Goal: Task Accomplishment & Management: Manage account settings

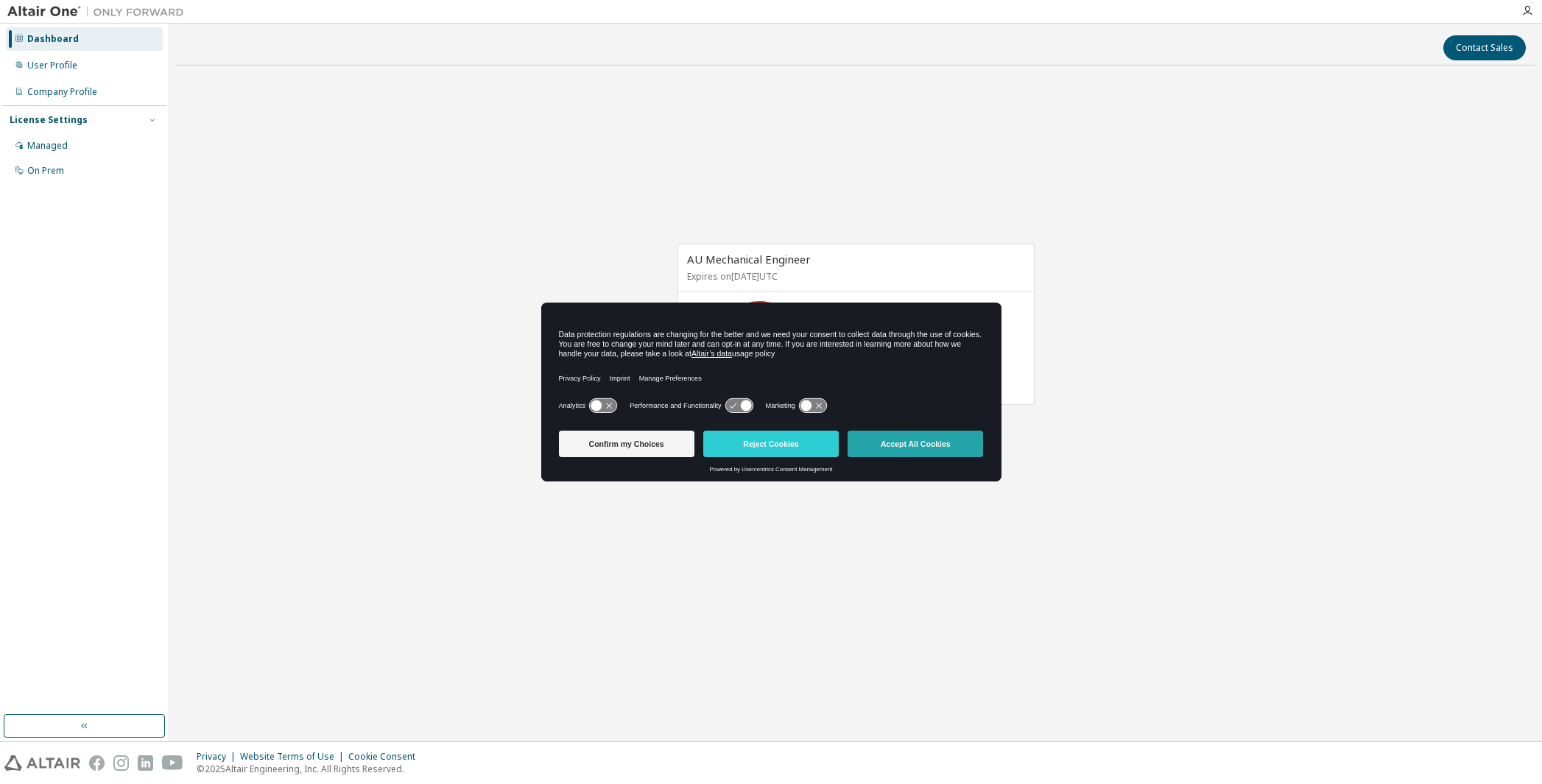
click at [923, 444] on button "Accept All Cookies" at bounding box center [916, 444] width 136 height 27
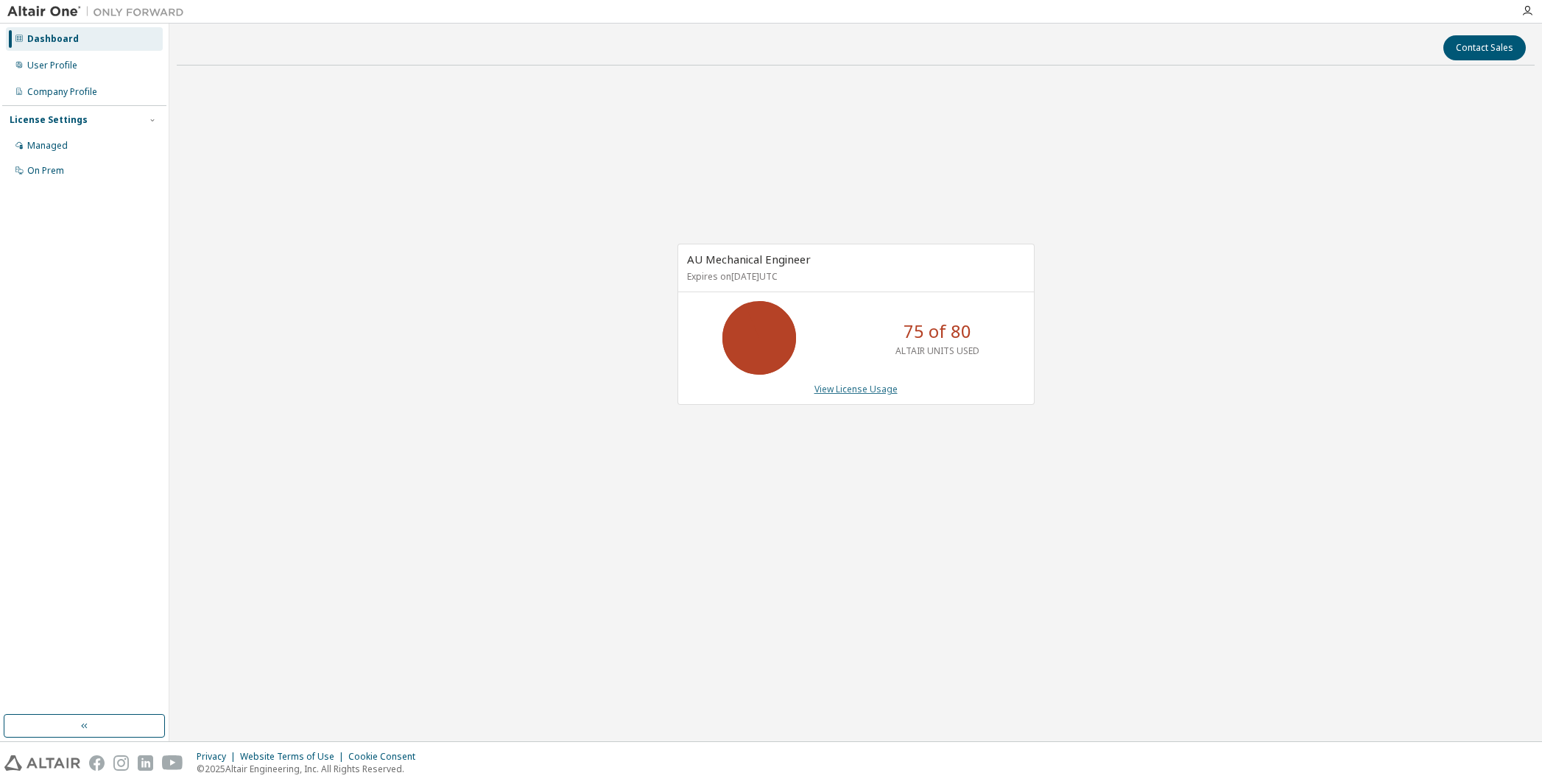
click at [857, 388] on link "View License Usage" at bounding box center [856, 388] width 84 height 12
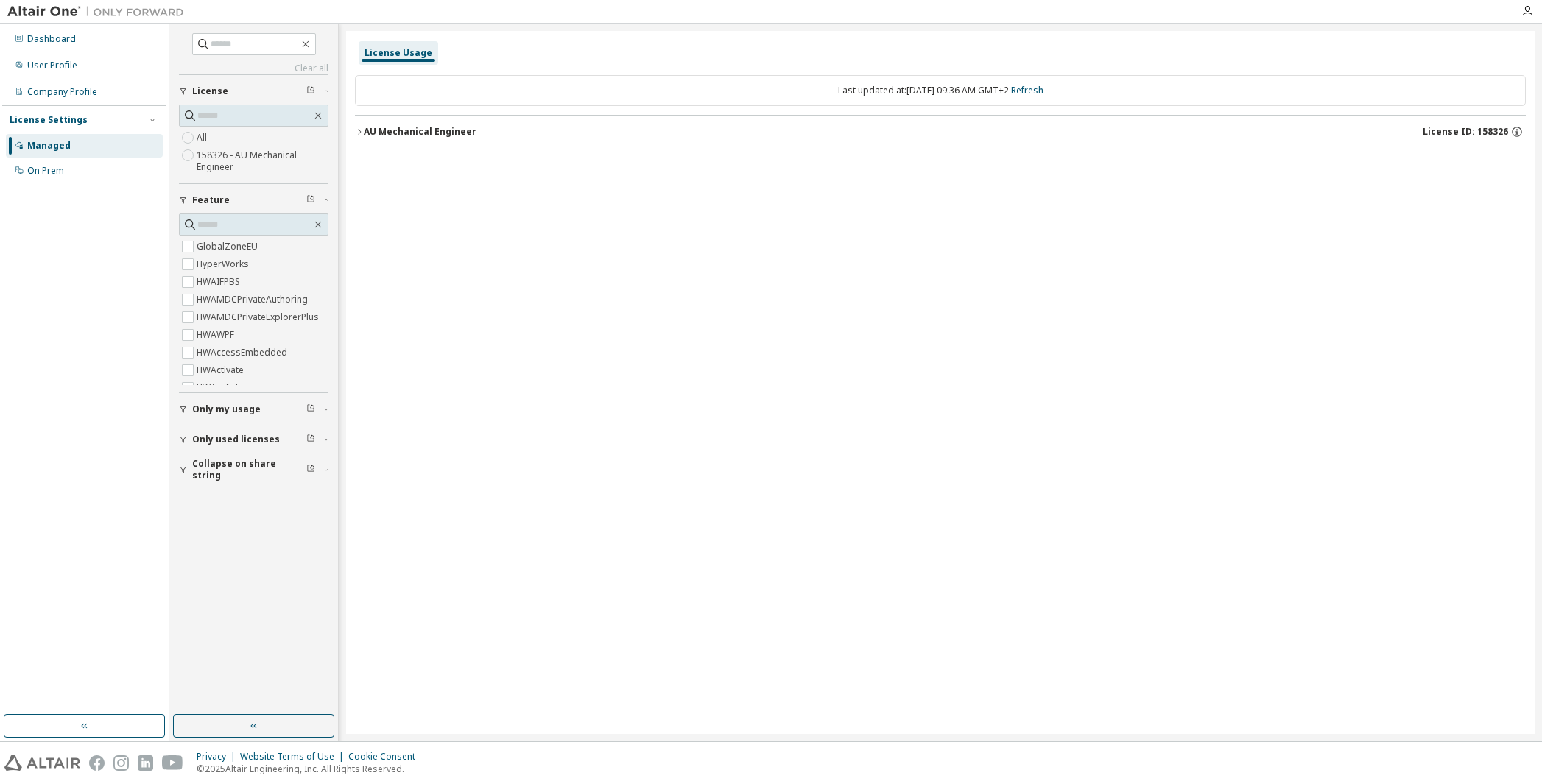
click at [358, 128] on icon "button" at bounding box center [359, 132] width 9 height 9
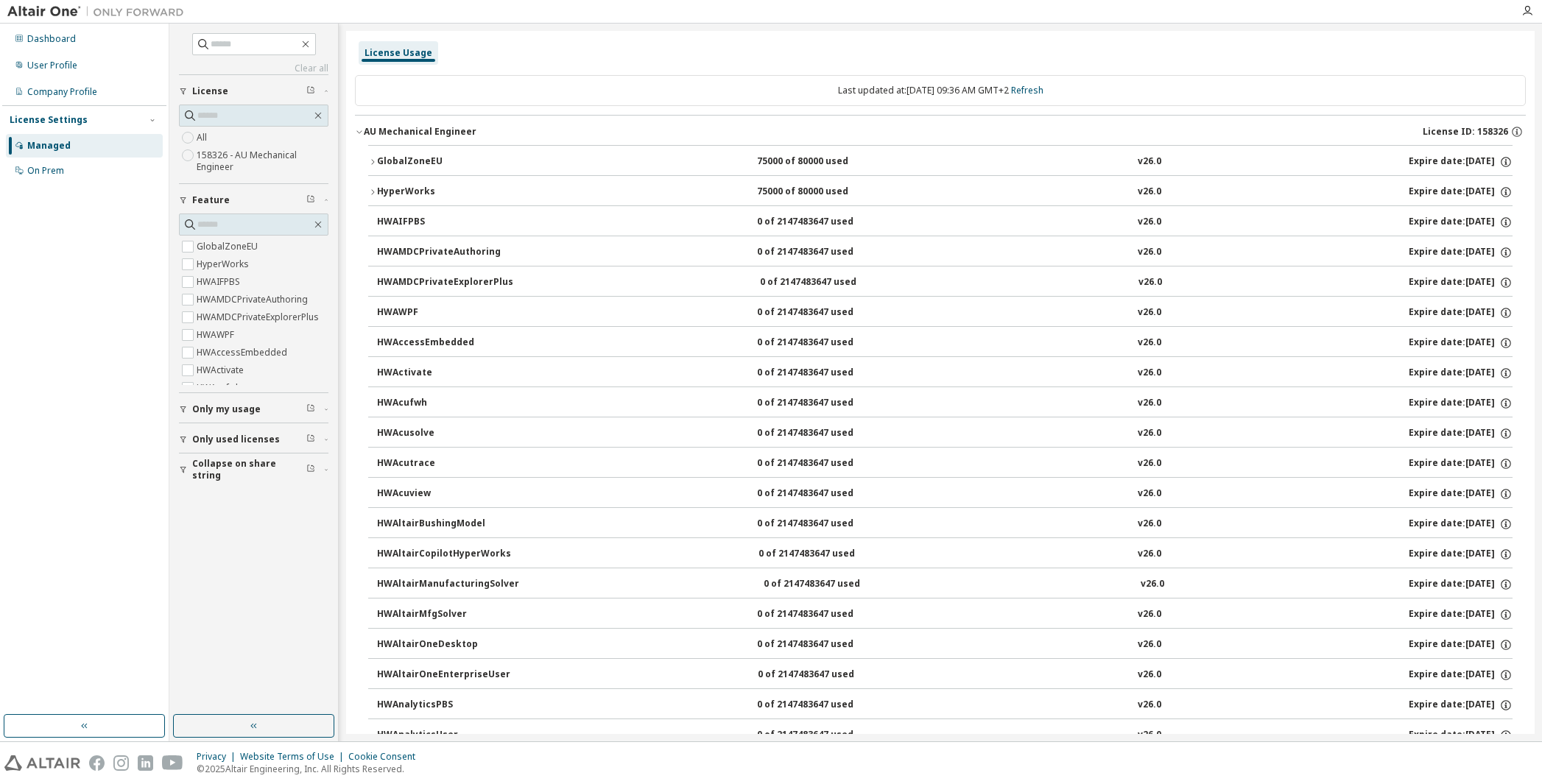
click at [372, 159] on icon "button" at bounding box center [372, 163] width 9 height 9
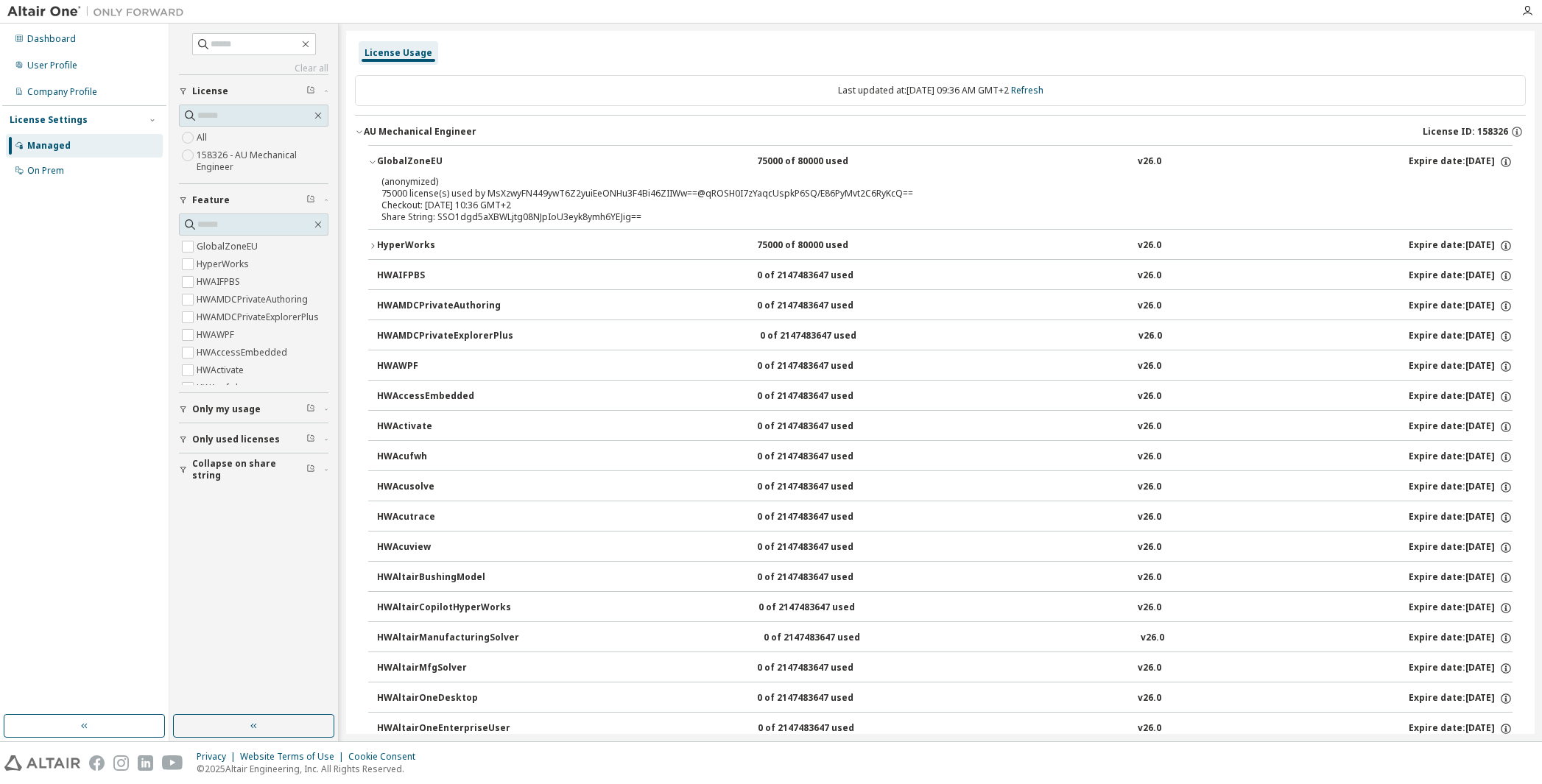
click at [372, 243] on icon "button" at bounding box center [372, 246] width 9 height 9
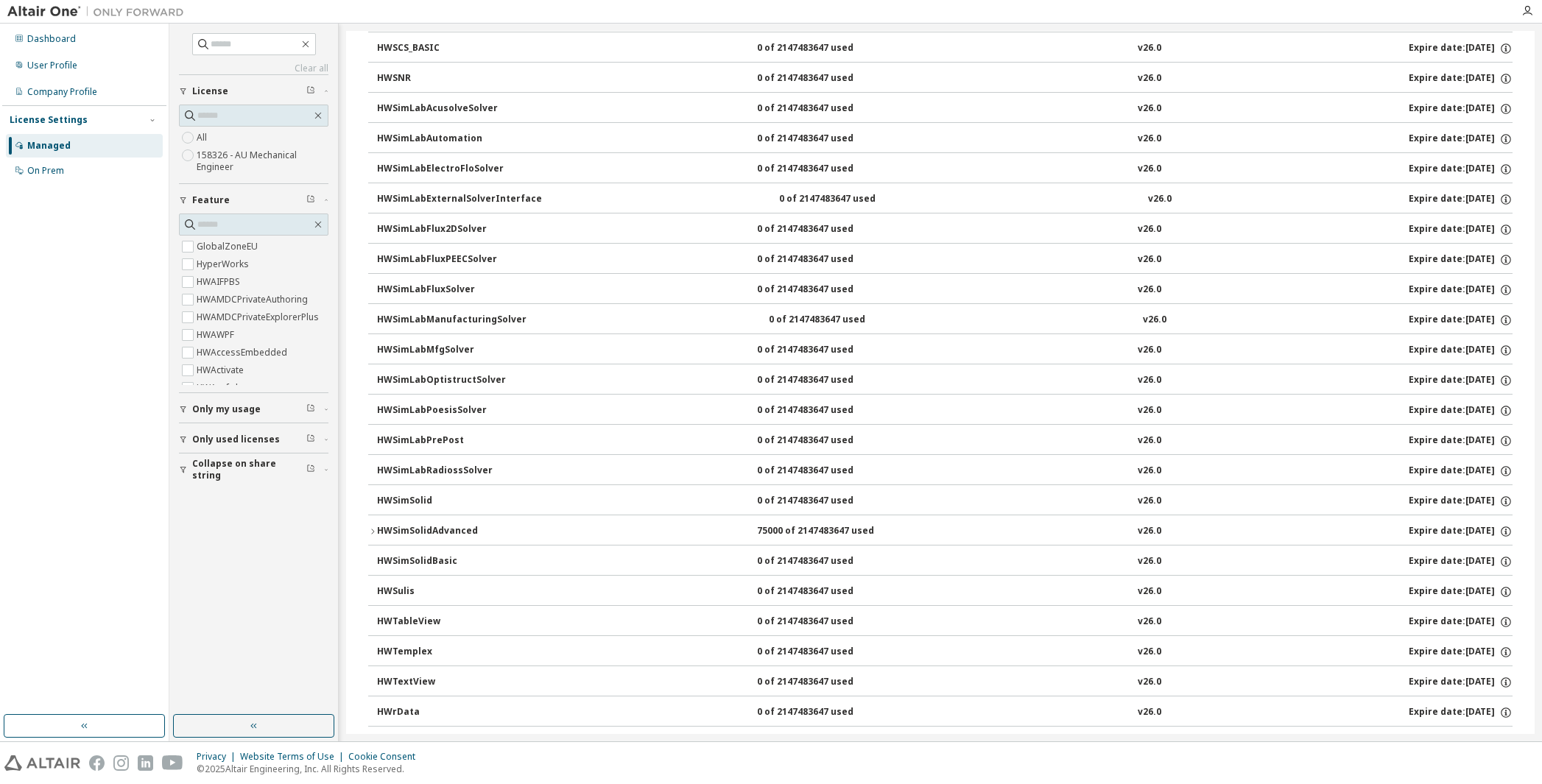
scroll to position [9308, 0]
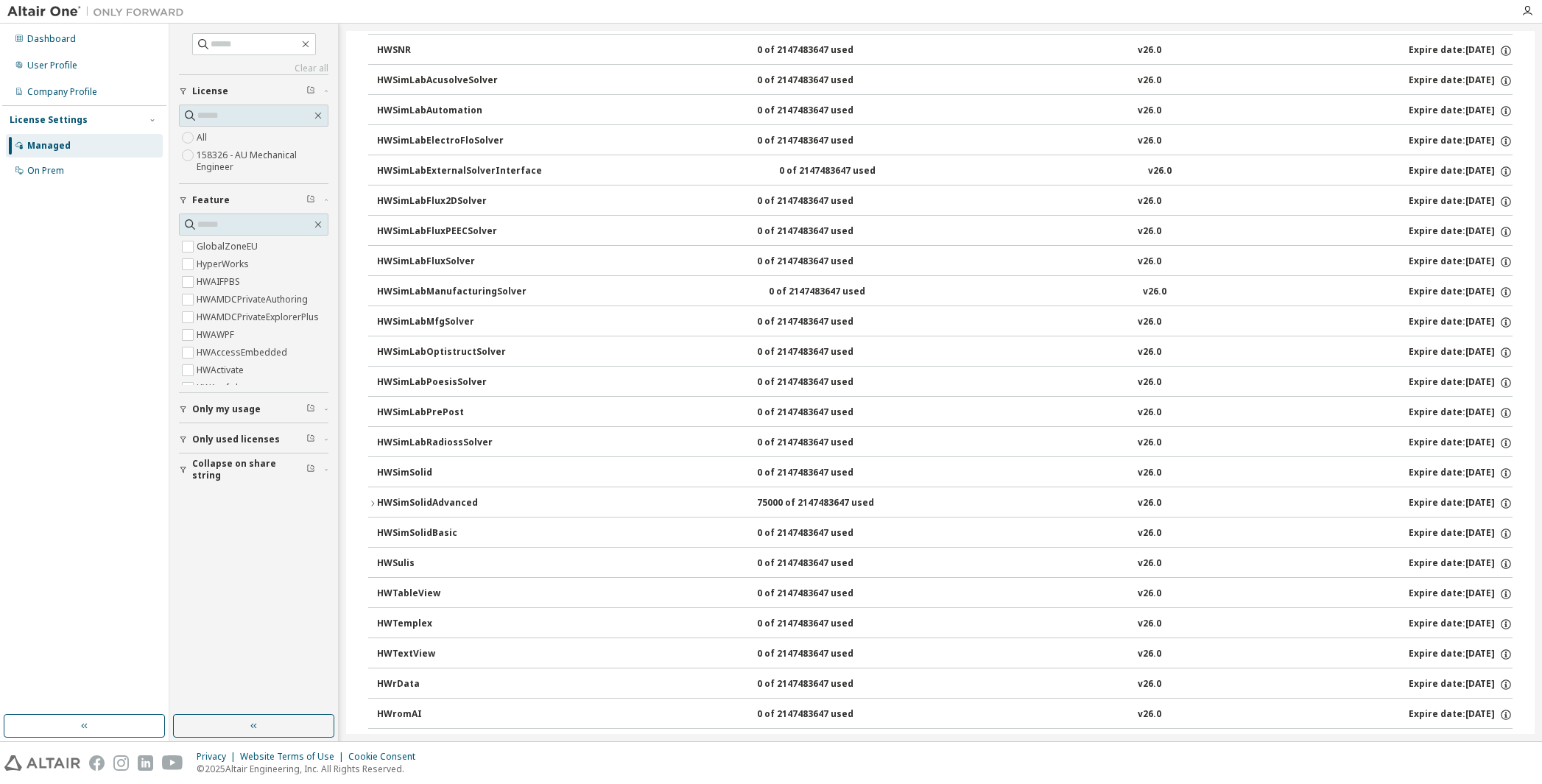
click at [372, 500] on icon "button" at bounding box center [372, 504] width 9 height 9
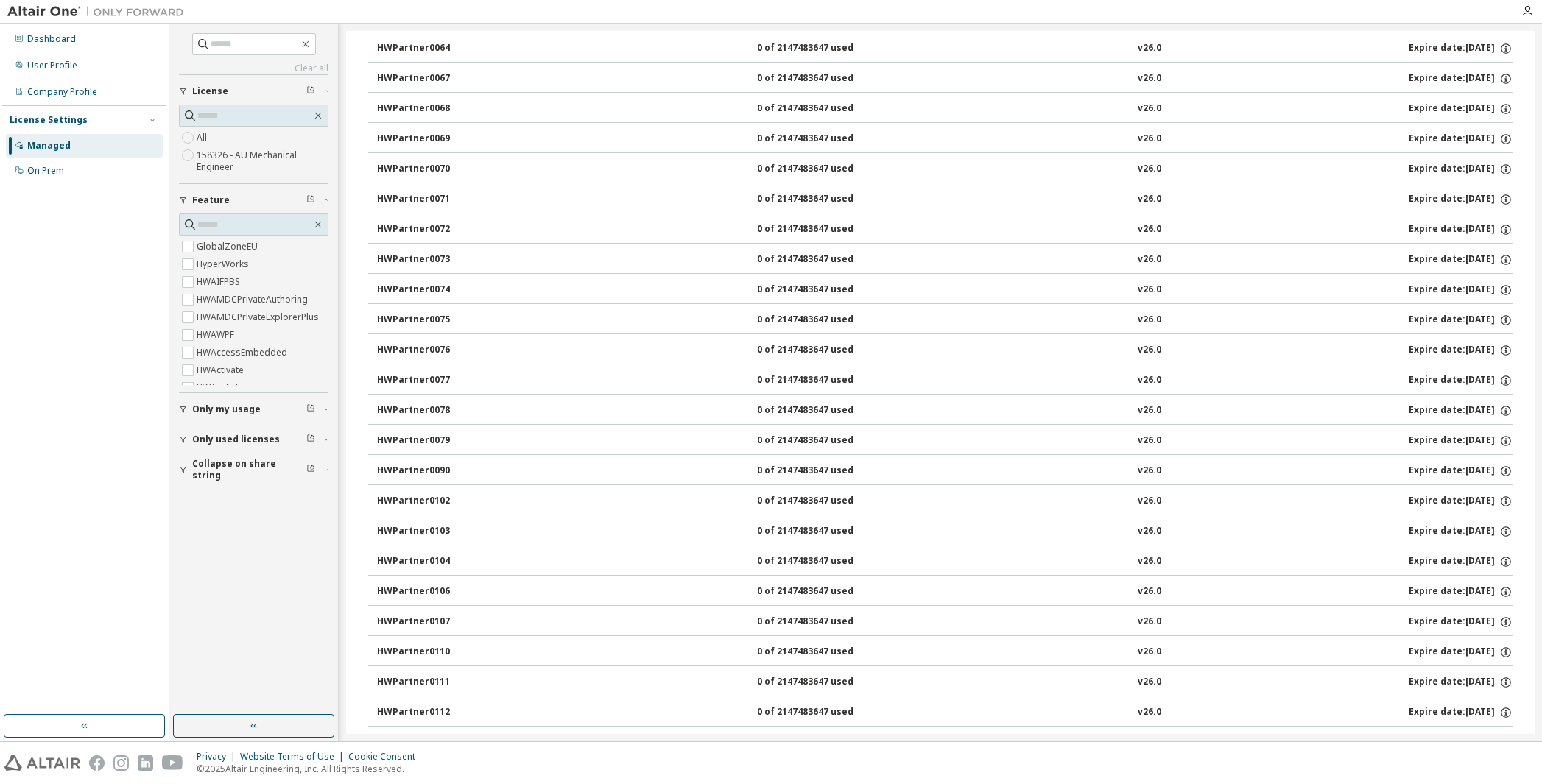
scroll to position [6509, 0]
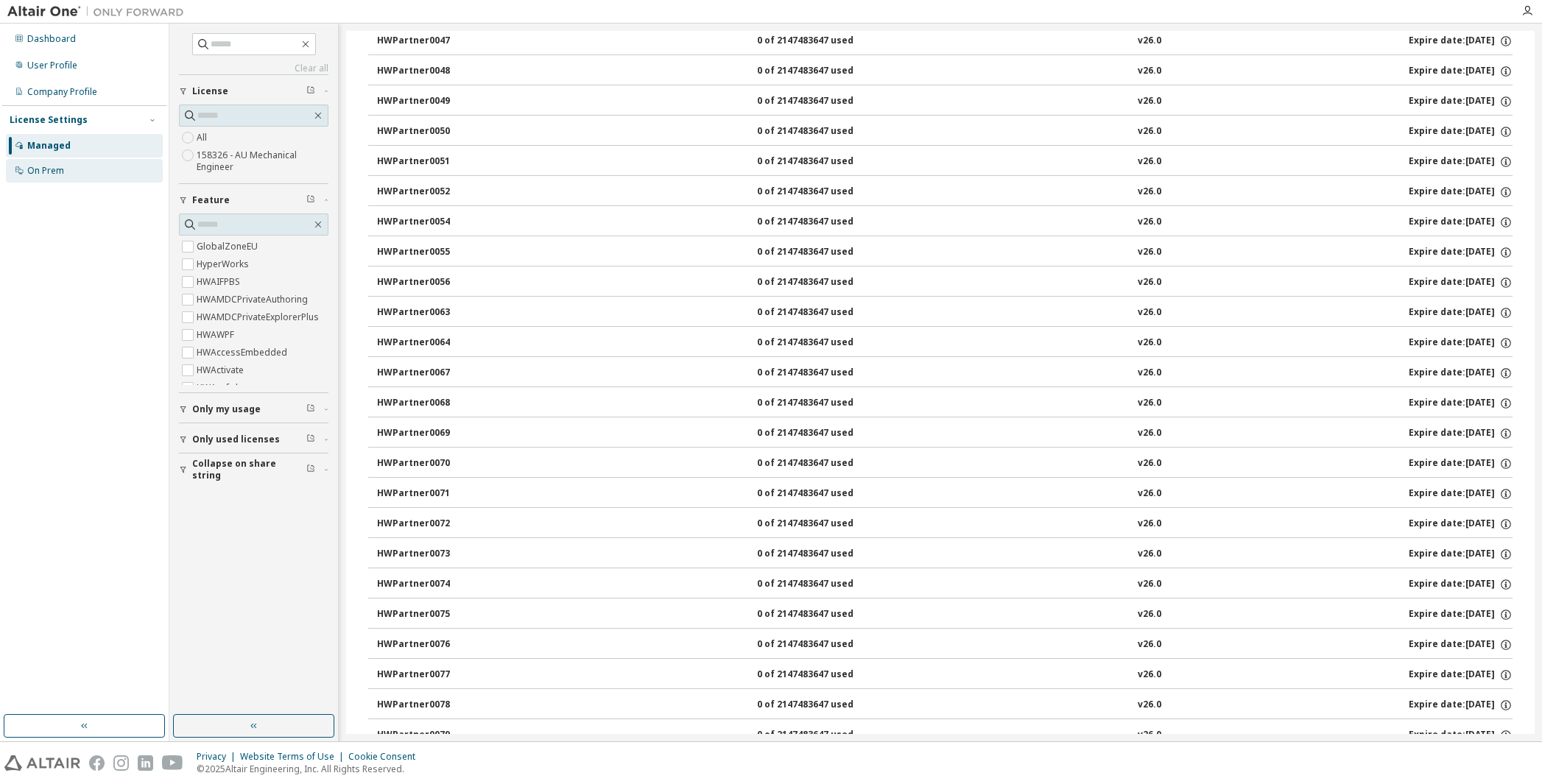
click at [53, 178] on div "On Prem" at bounding box center [84, 170] width 157 height 23
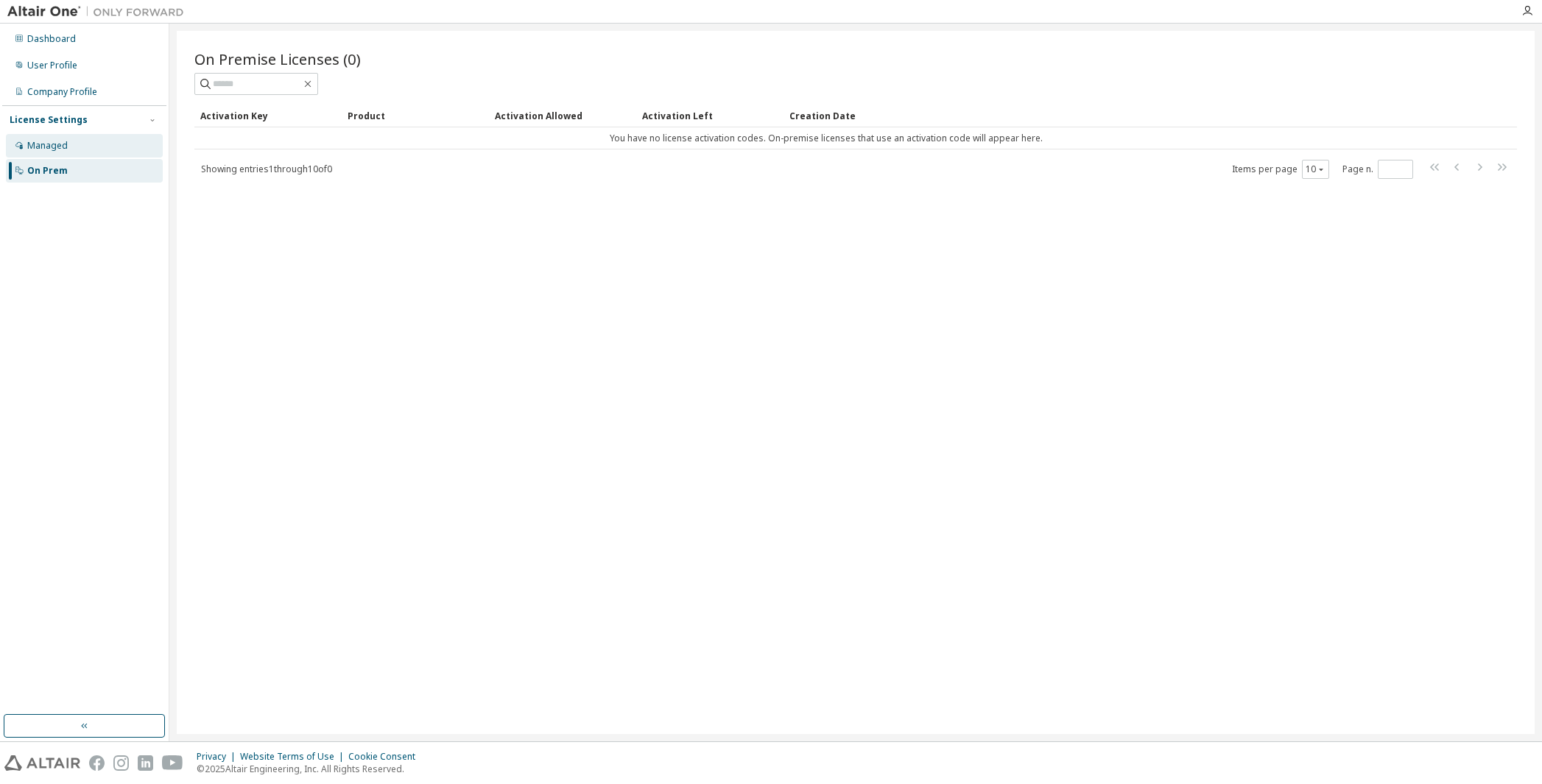
click at [53, 143] on div "Managed" at bounding box center [47, 146] width 41 height 12
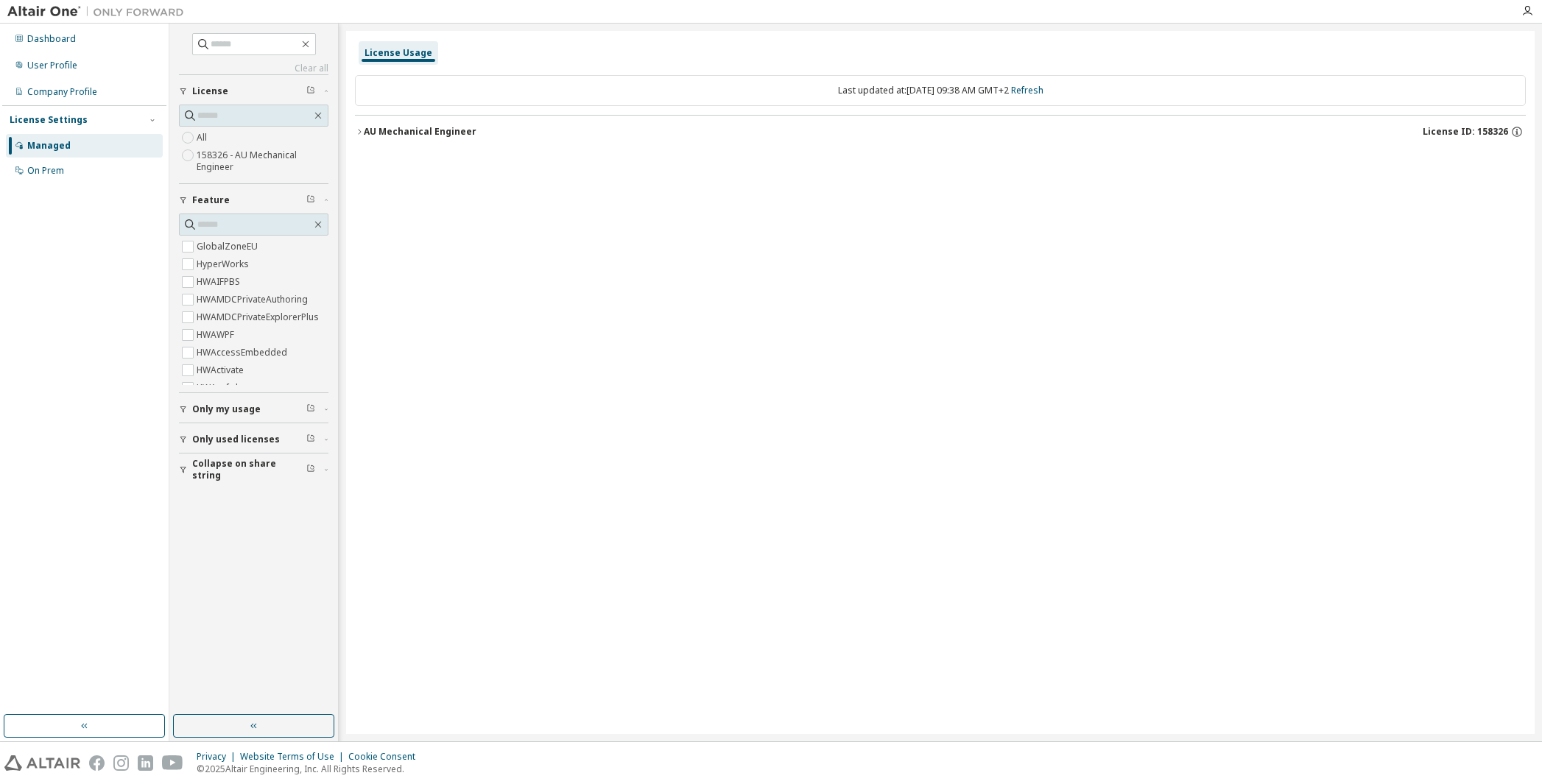
click at [252, 437] on span "Only used licenses" at bounding box center [236, 439] width 87 height 12
click at [359, 131] on icon "button" at bounding box center [359, 132] width 9 height 9
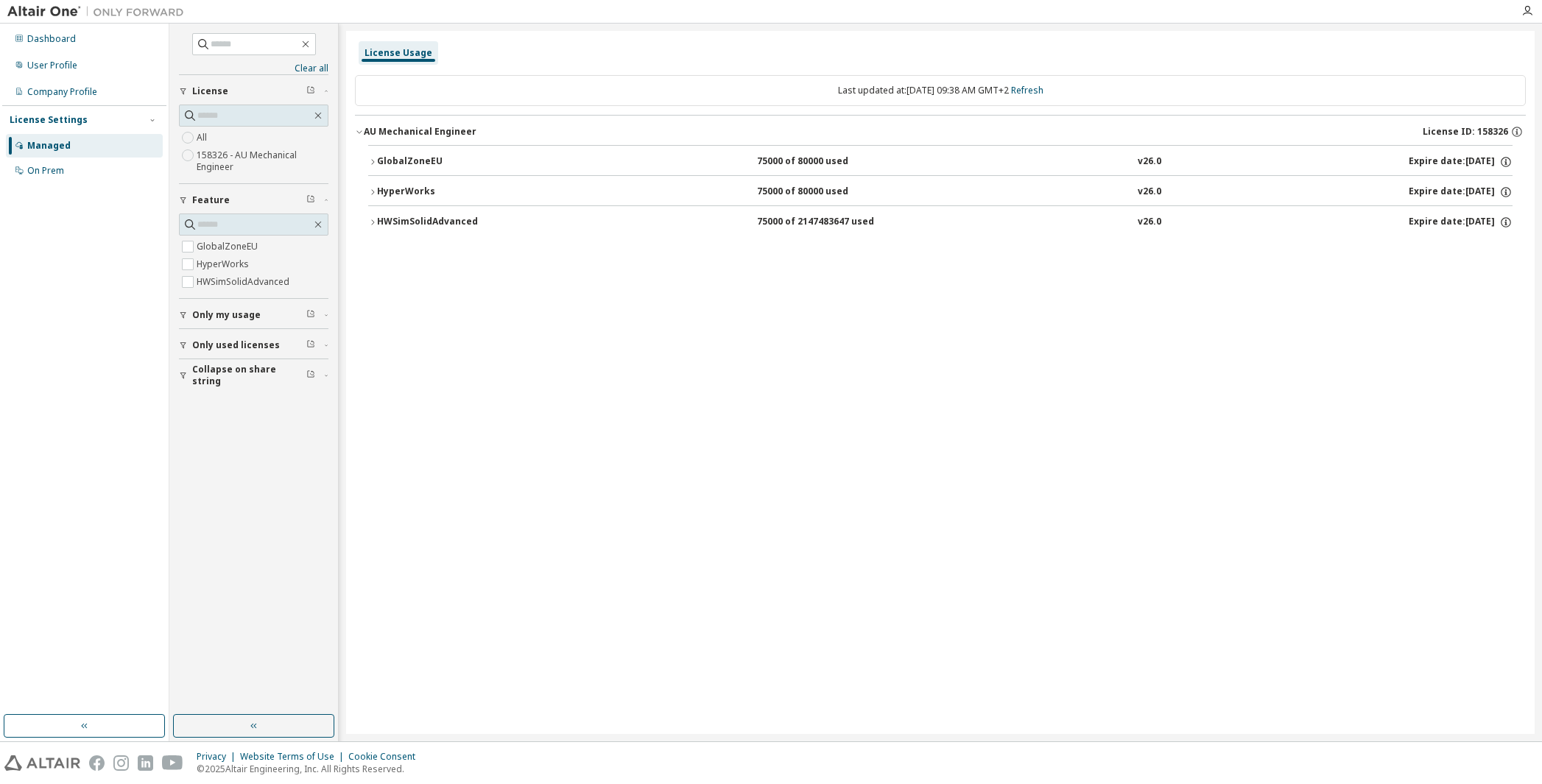
click at [374, 158] on icon "button" at bounding box center [372, 163] width 9 height 9
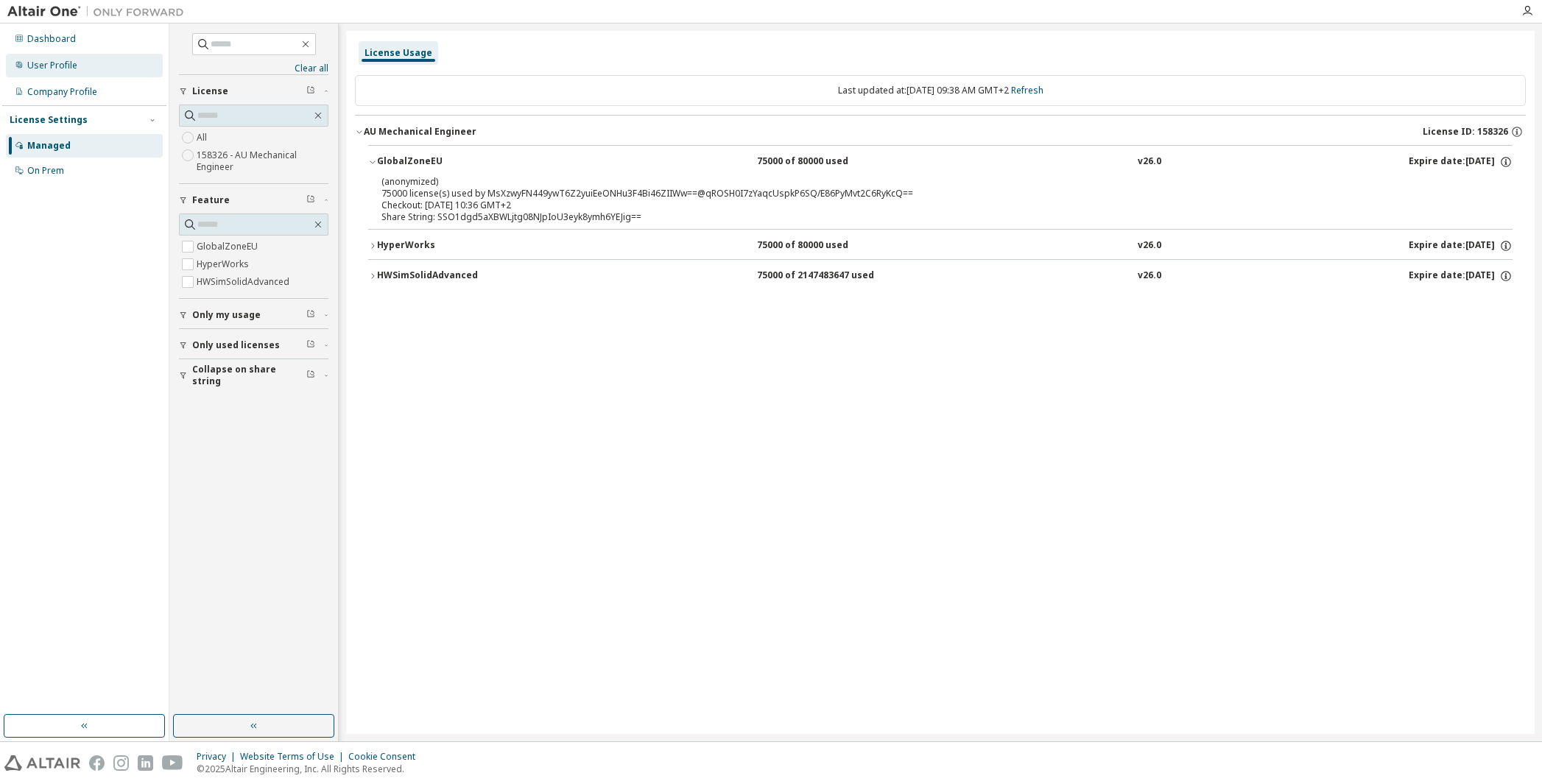
click at [68, 66] on div "User Profile" at bounding box center [52, 65] width 50 height 12
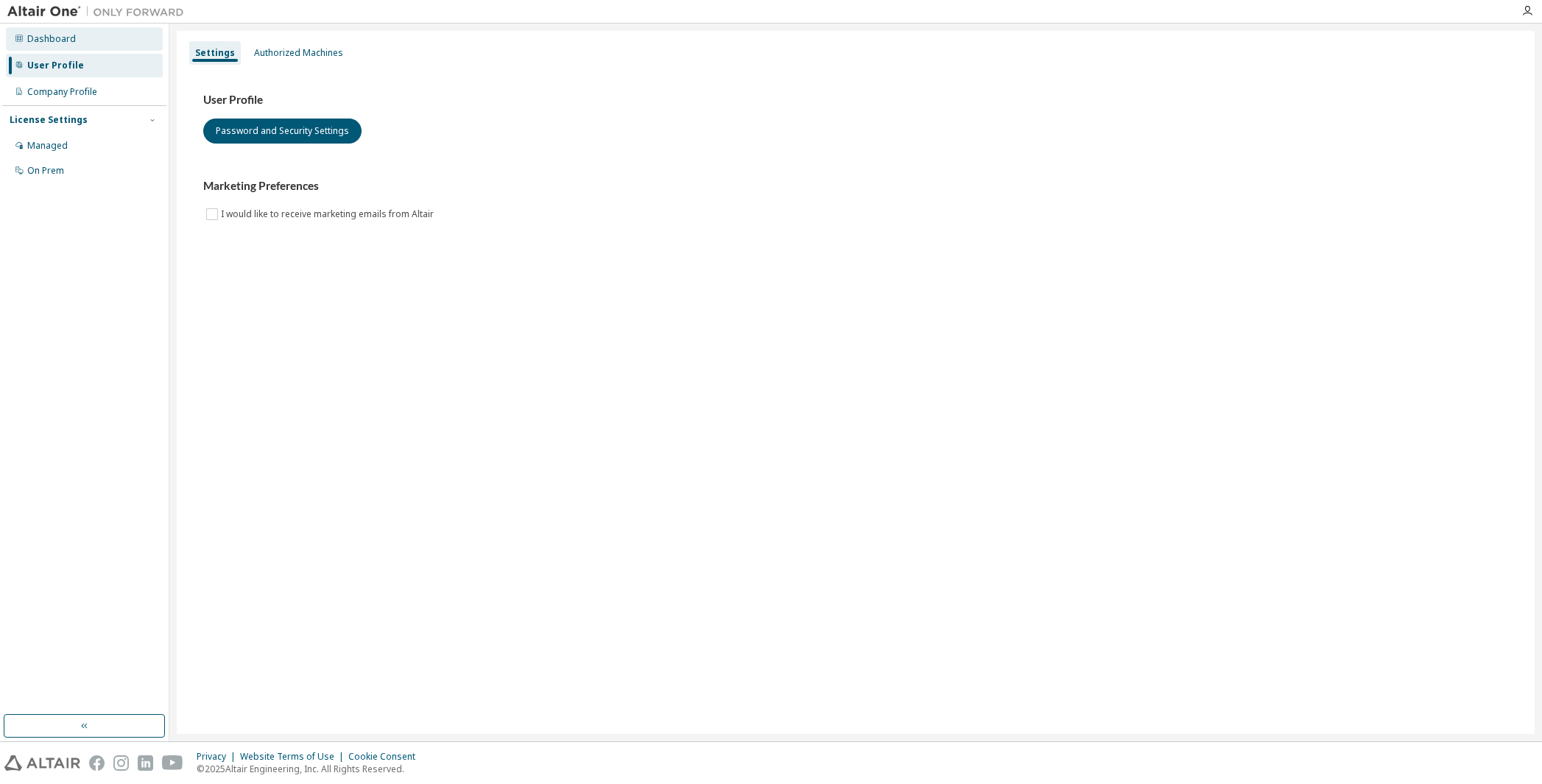
click at [34, 41] on div "Dashboard" at bounding box center [51, 39] width 48 height 12
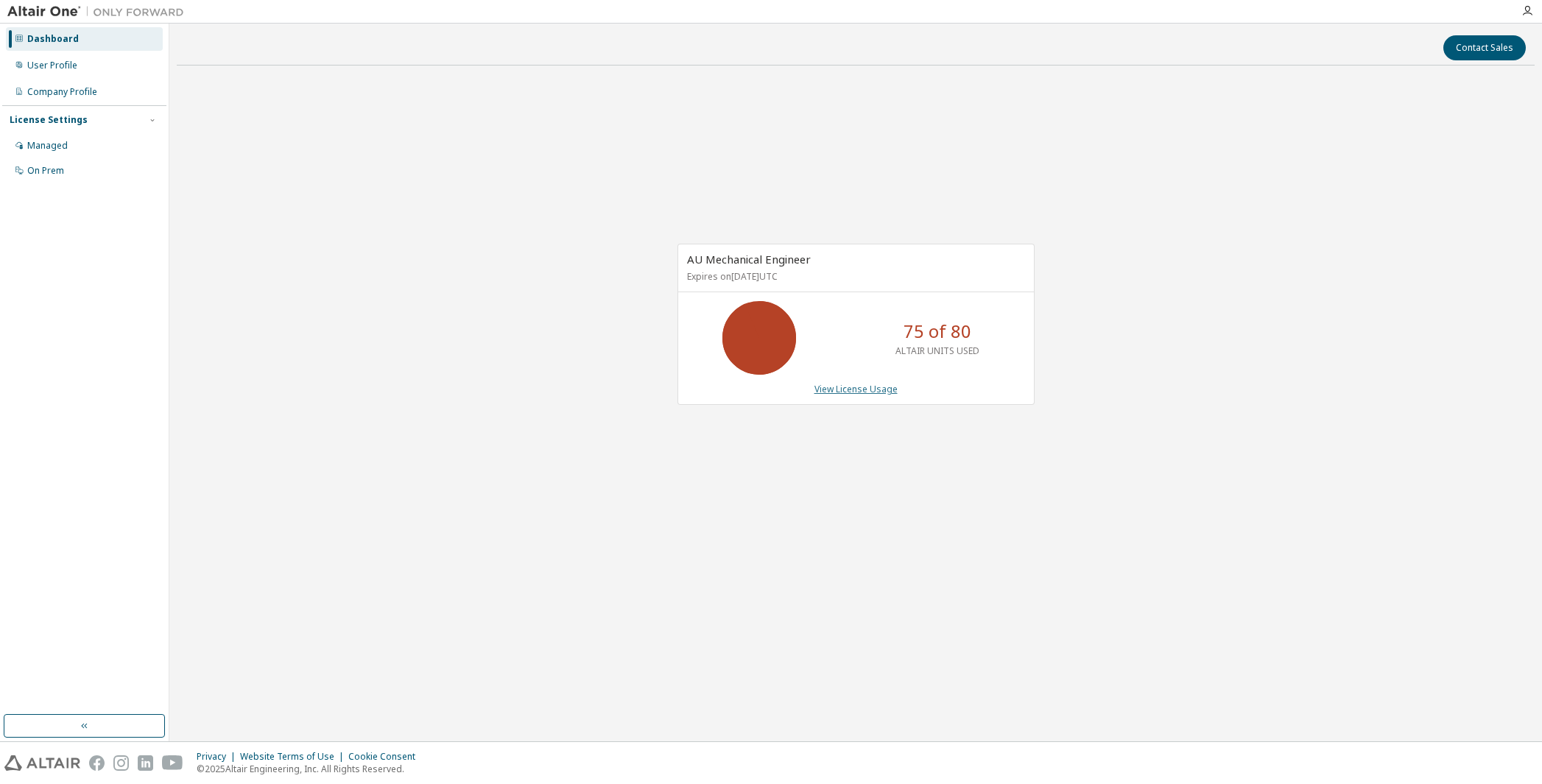
click at [883, 389] on link "View License Usage" at bounding box center [856, 388] width 84 height 12
